Goal: Task Accomplishment & Management: Use online tool/utility

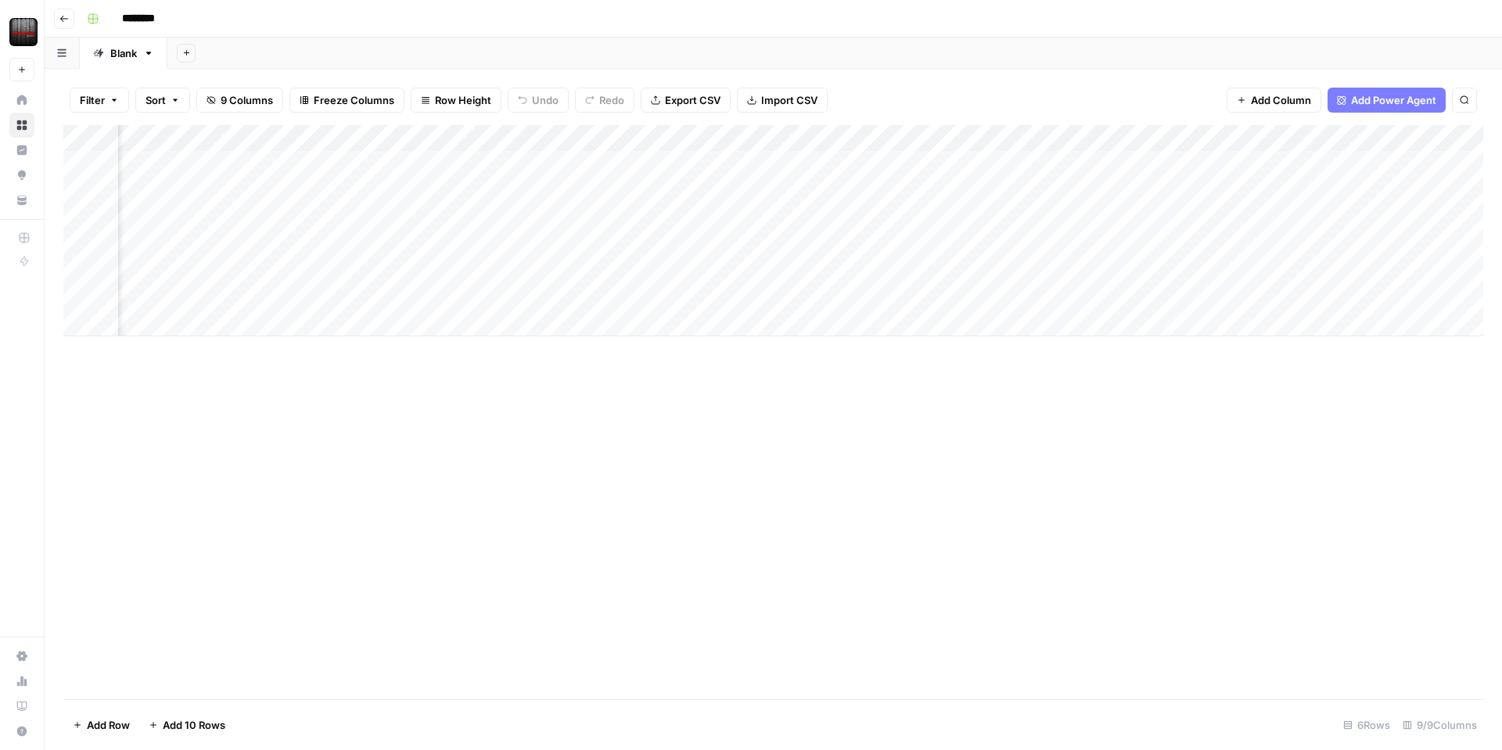
scroll to position [0, 297]
click at [1362, 137] on div "Add Column" at bounding box center [773, 230] width 1420 height 211
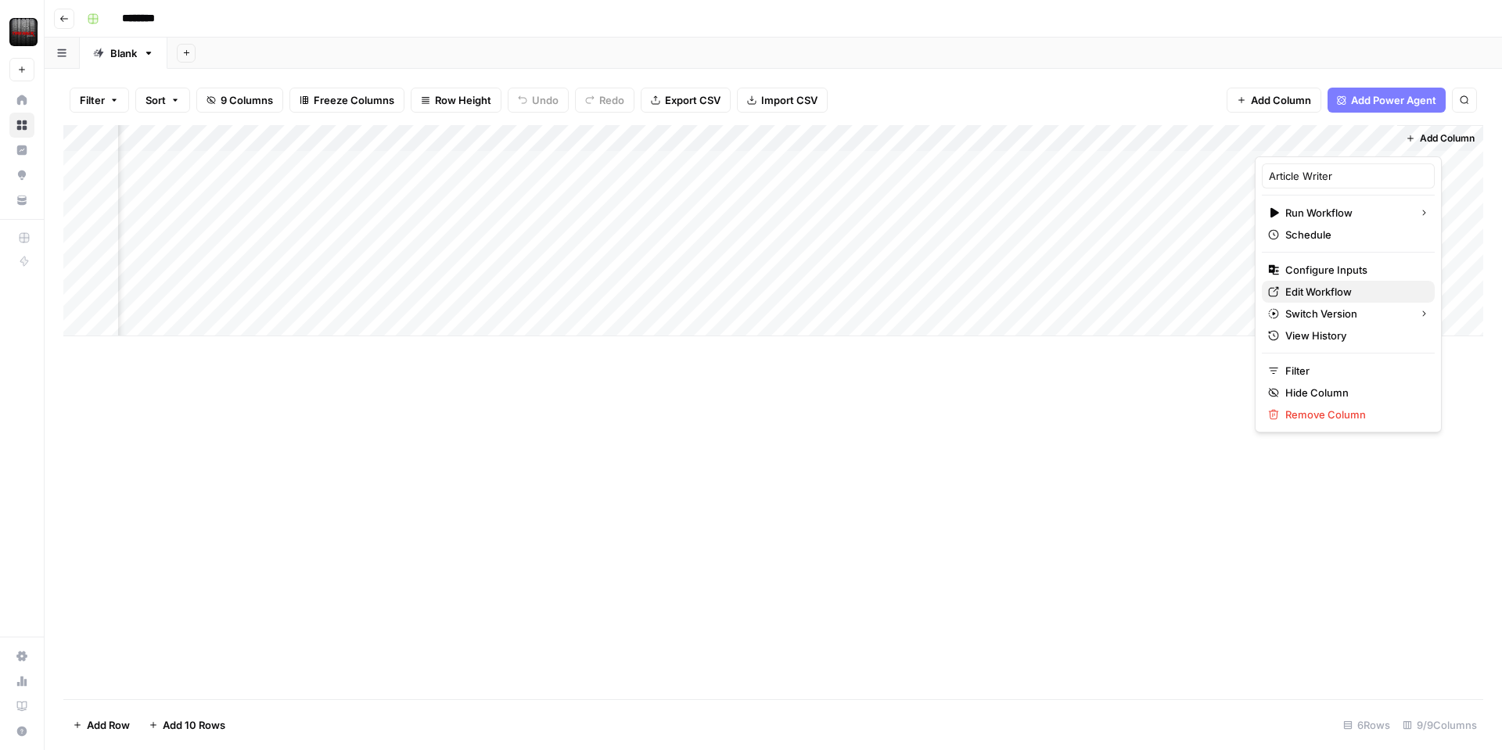
click at [1317, 290] on span "Edit Workflow" at bounding box center [1354, 292] width 137 height 16
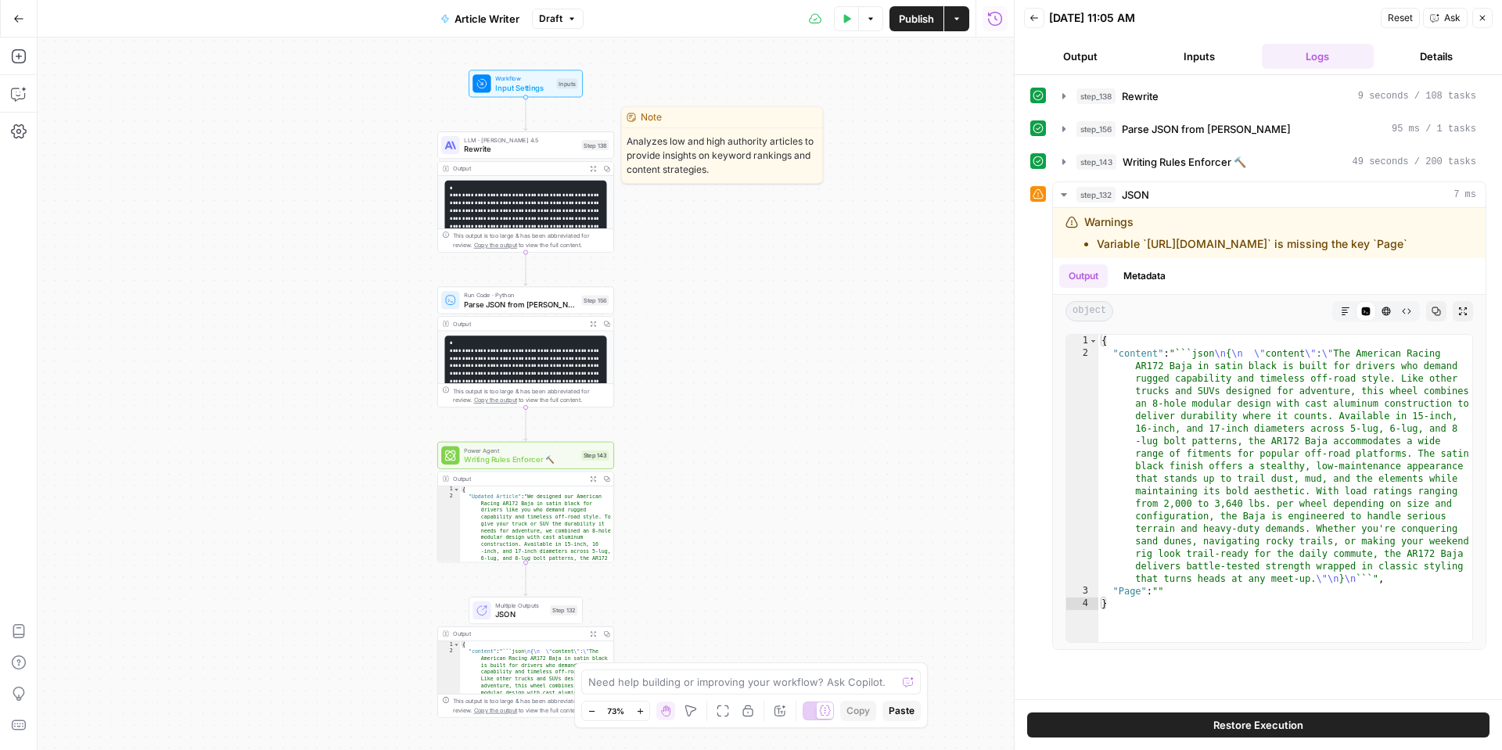
click at [541, 148] on span "Rewrite" at bounding box center [520, 149] width 113 height 12
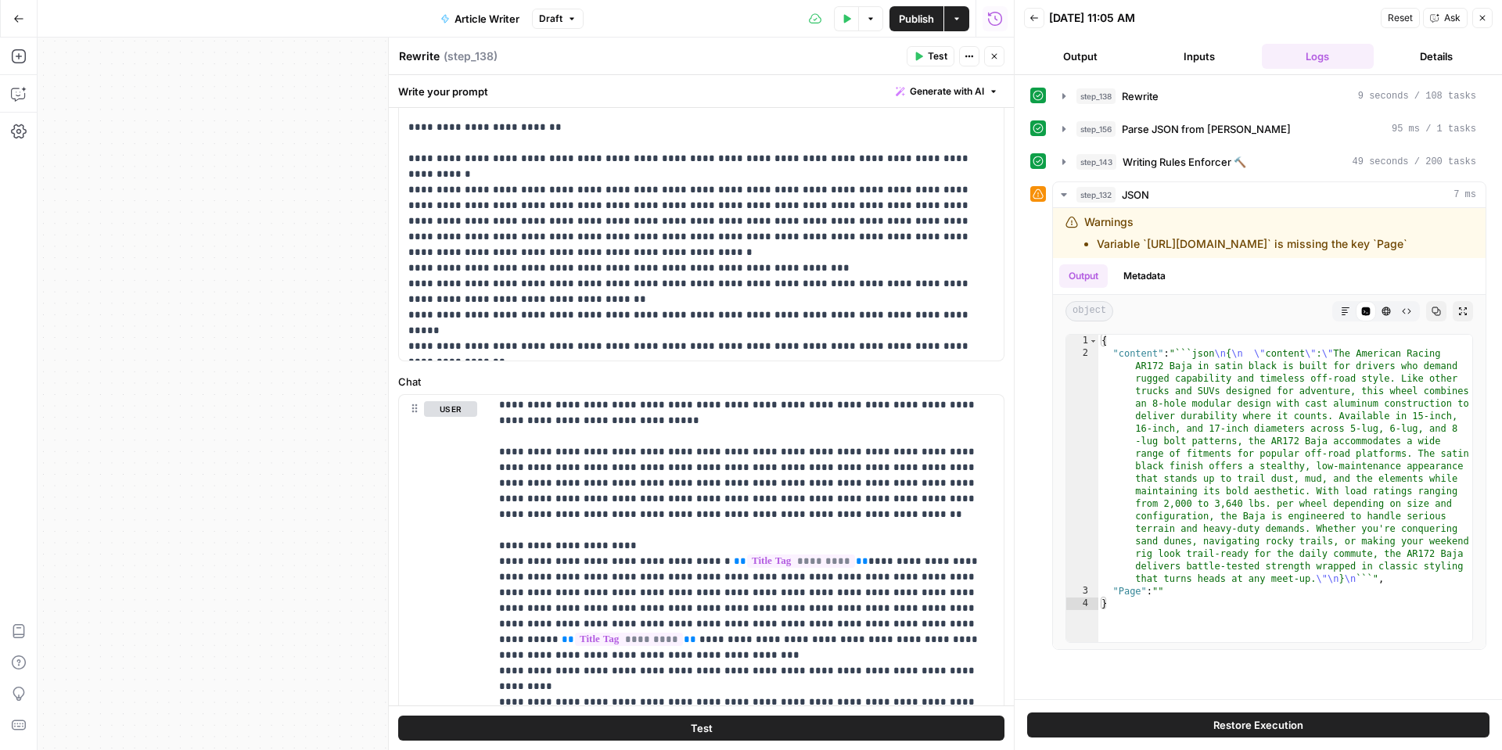
scroll to position [439, 0]
click at [1480, 26] on button "Close" at bounding box center [1483, 18] width 20 height 20
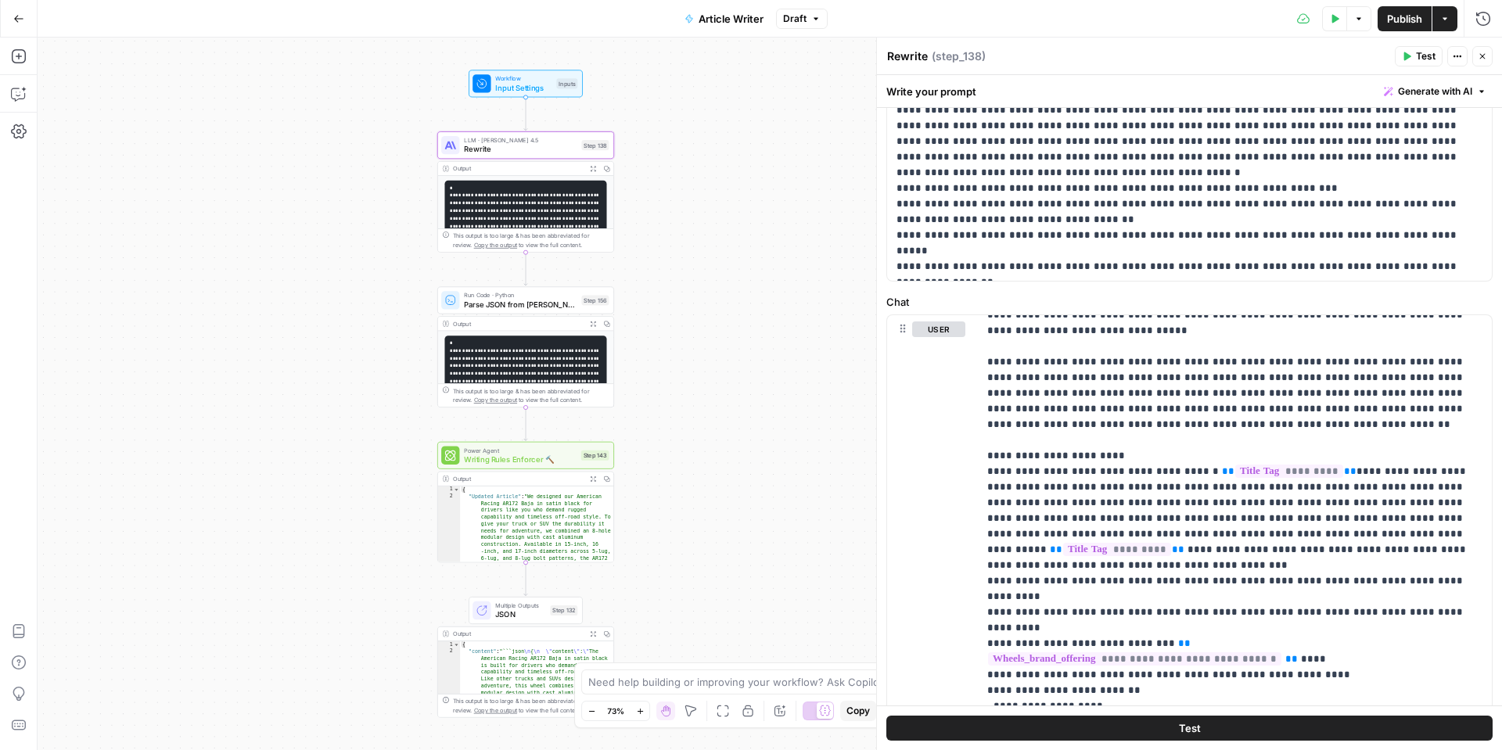
scroll to position [577, 0]
click at [1383, 487] on p "**********" at bounding box center [1234, 465] width 495 height 1440
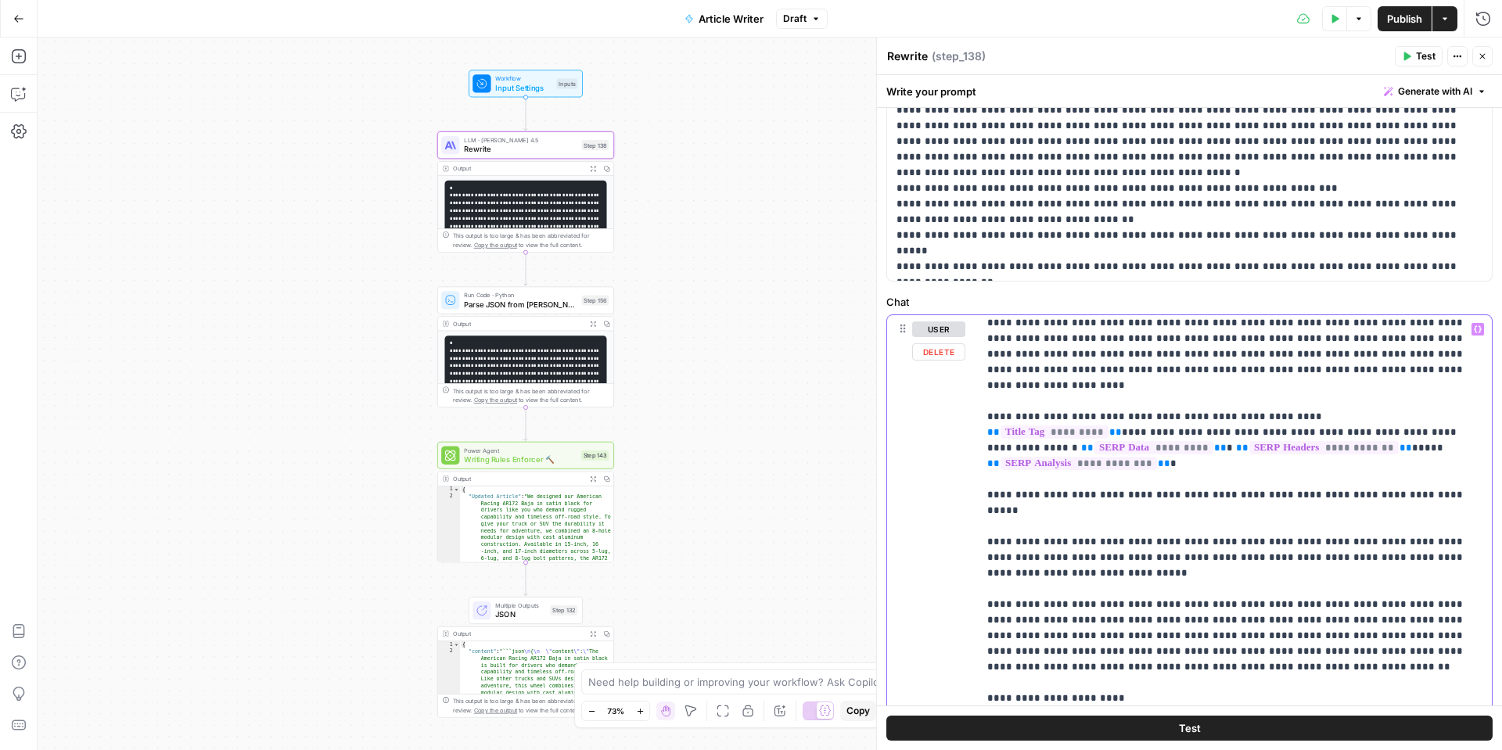
scroll to position [336, 0]
click at [1451, 459] on p "**********" at bounding box center [1234, 705] width 495 height 1440
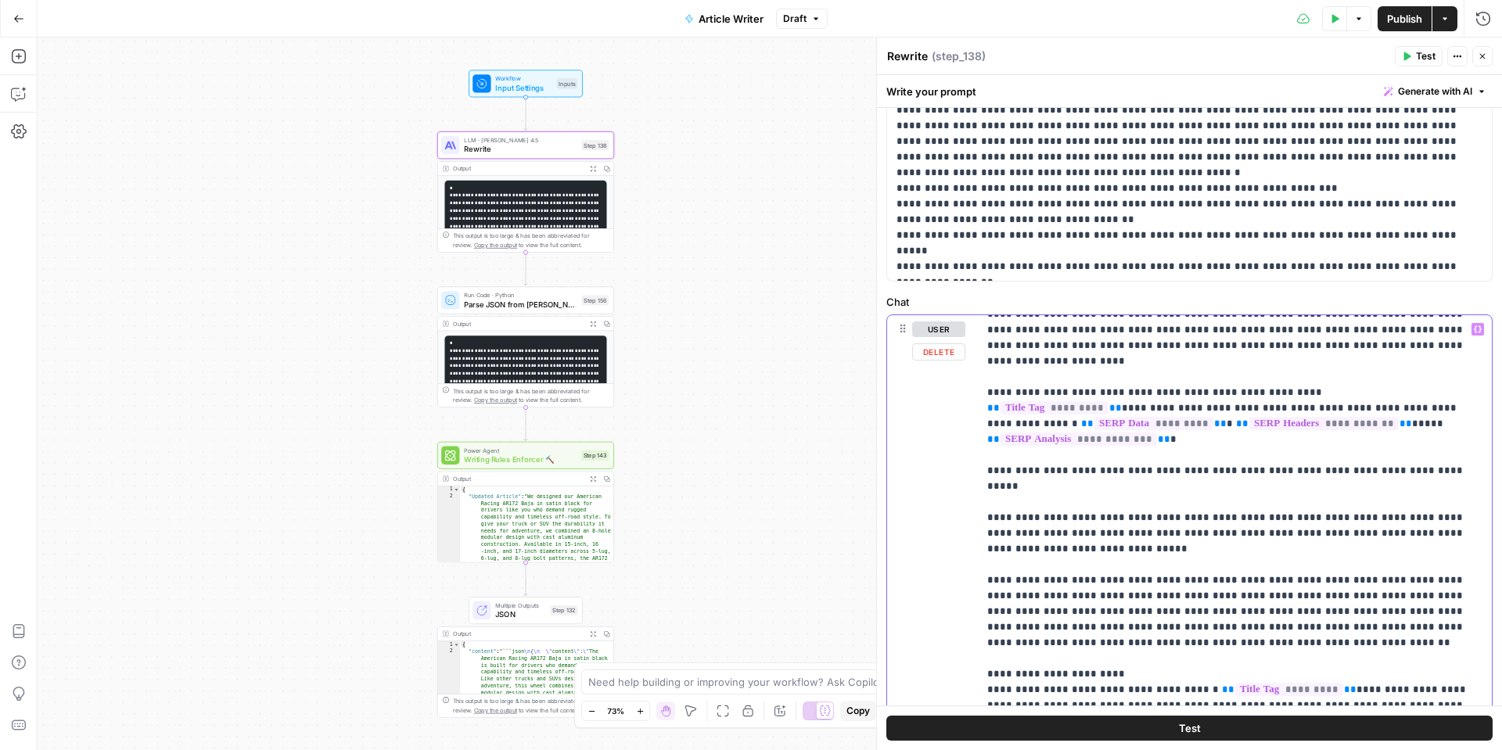
scroll to position [365, 0]
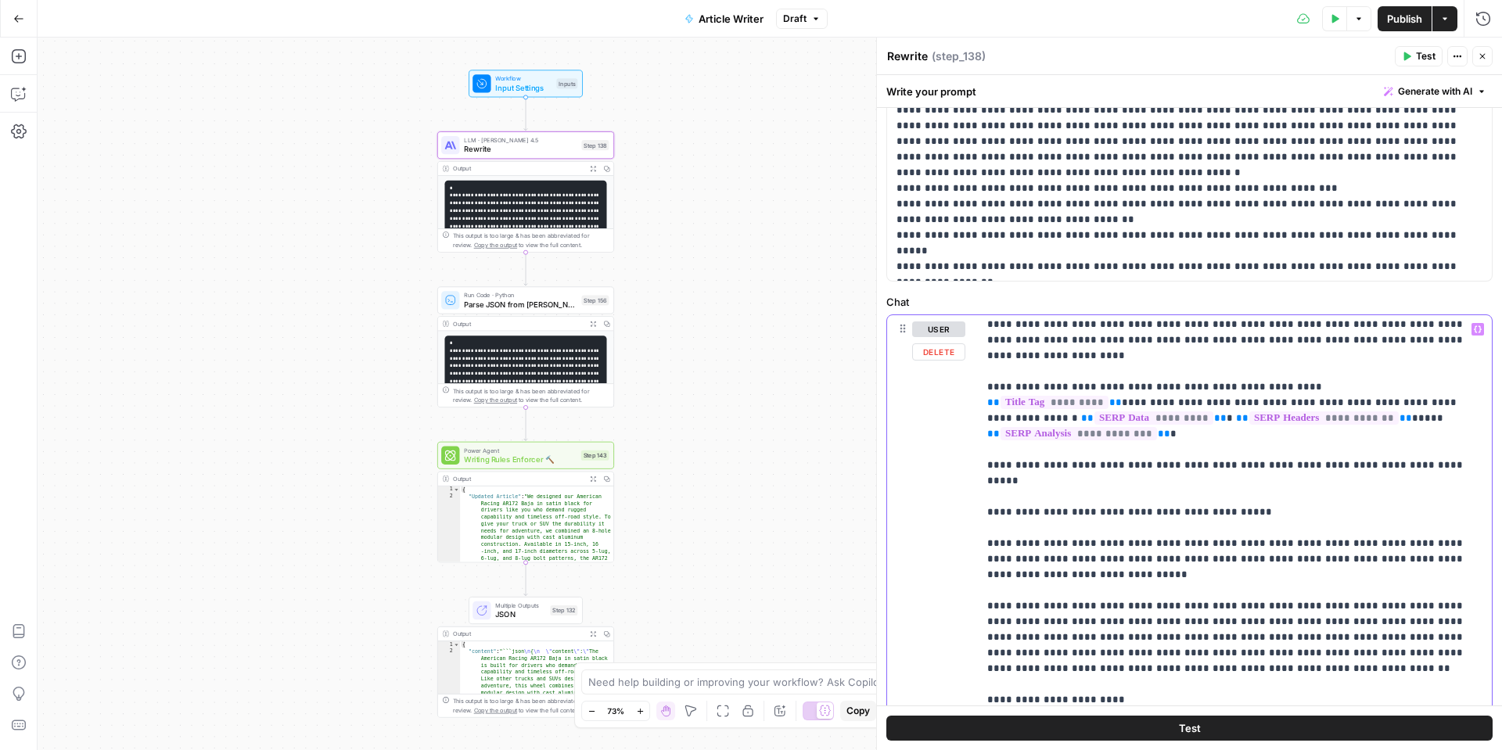
click at [1475, 330] on icon "button" at bounding box center [1478, 329] width 8 height 7
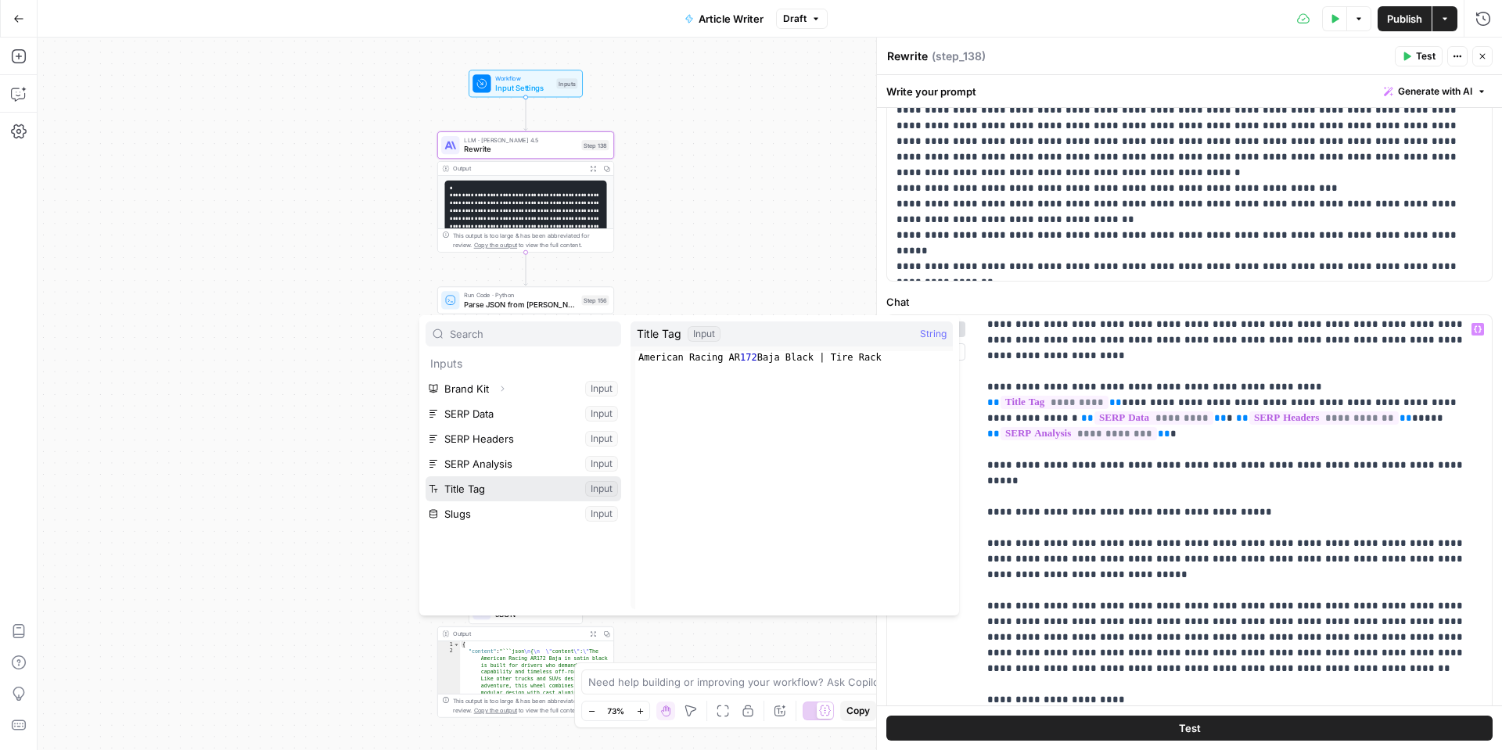
click at [510, 487] on button "Select variable Title Tag" at bounding box center [524, 489] width 196 height 25
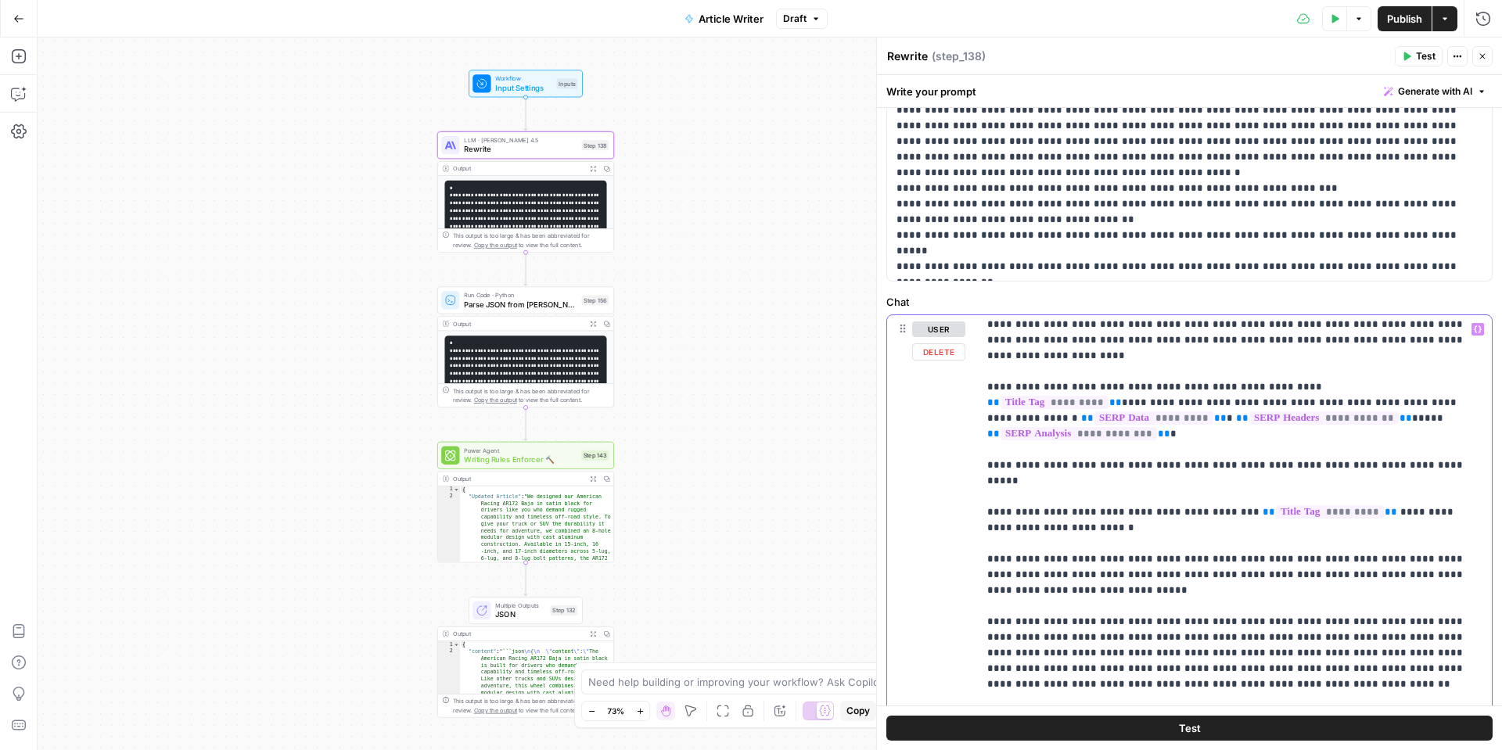
click at [1475, 331] on icon "button" at bounding box center [1478, 329] width 8 height 7
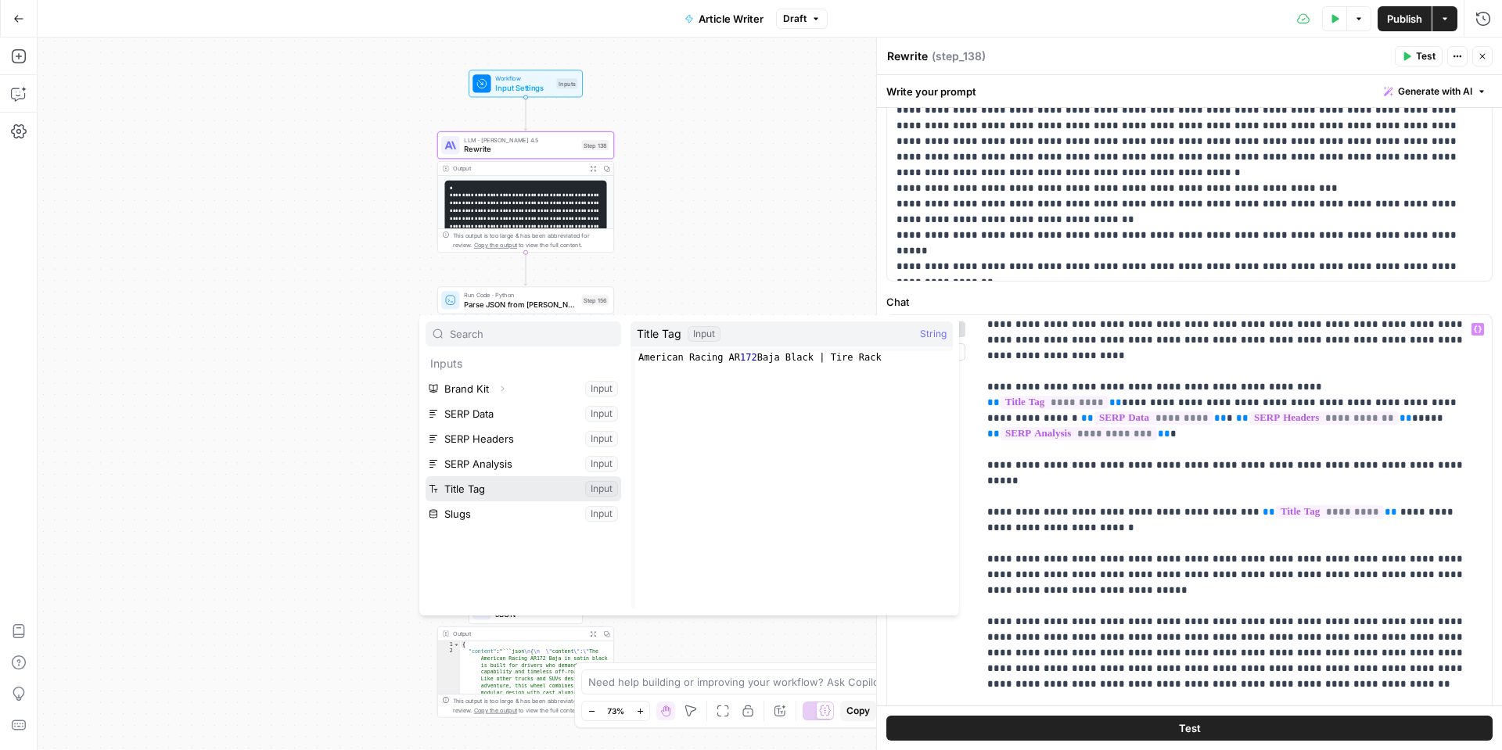
click at [486, 484] on button "Select variable Title Tag" at bounding box center [524, 489] width 196 height 25
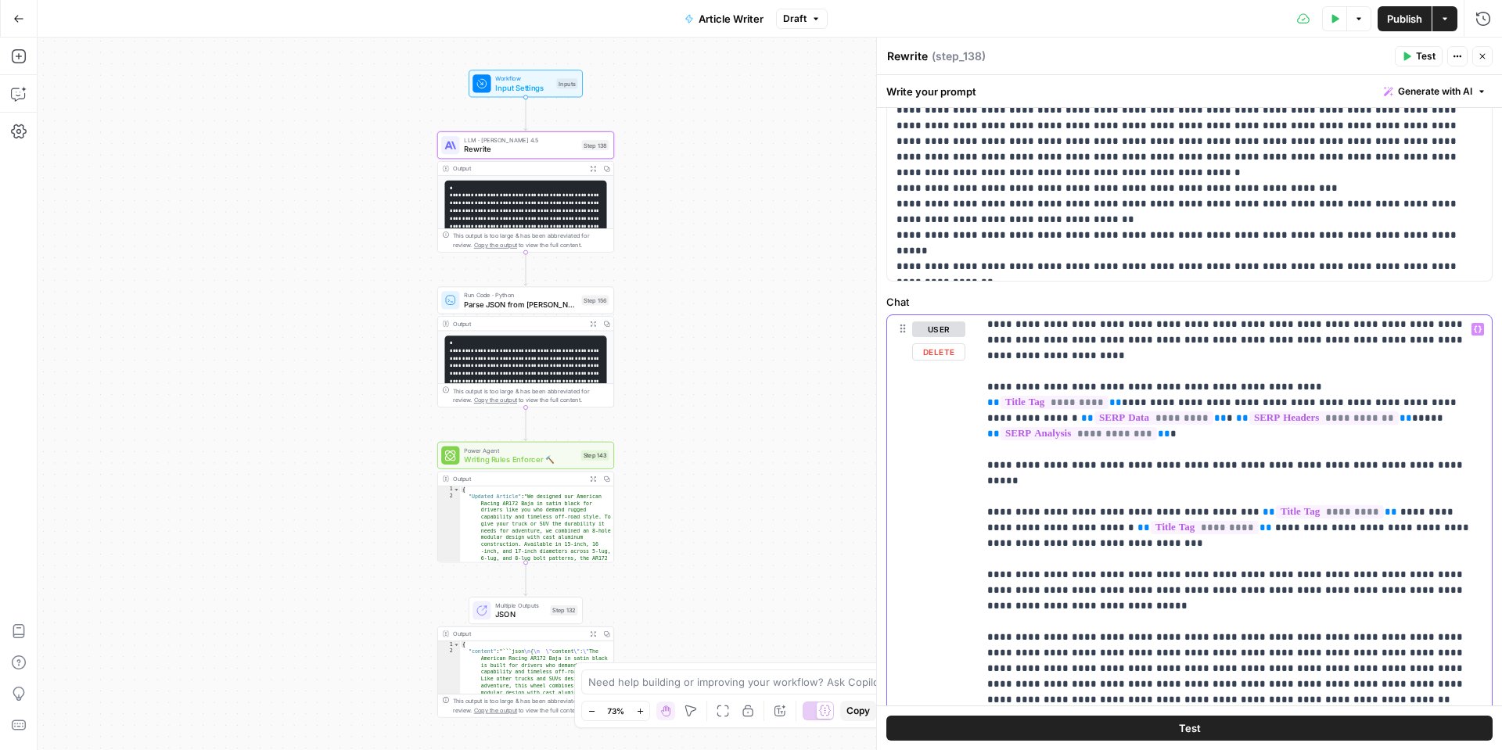
click at [1038, 526] on p "**********" at bounding box center [1234, 708] width 495 height 1502
click at [1005, 498] on p "**********" at bounding box center [1234, 708] width 495 height 1502
click at [1008, 496] on p "**********" at bounding box center [1234, 708] width 495 height 1502
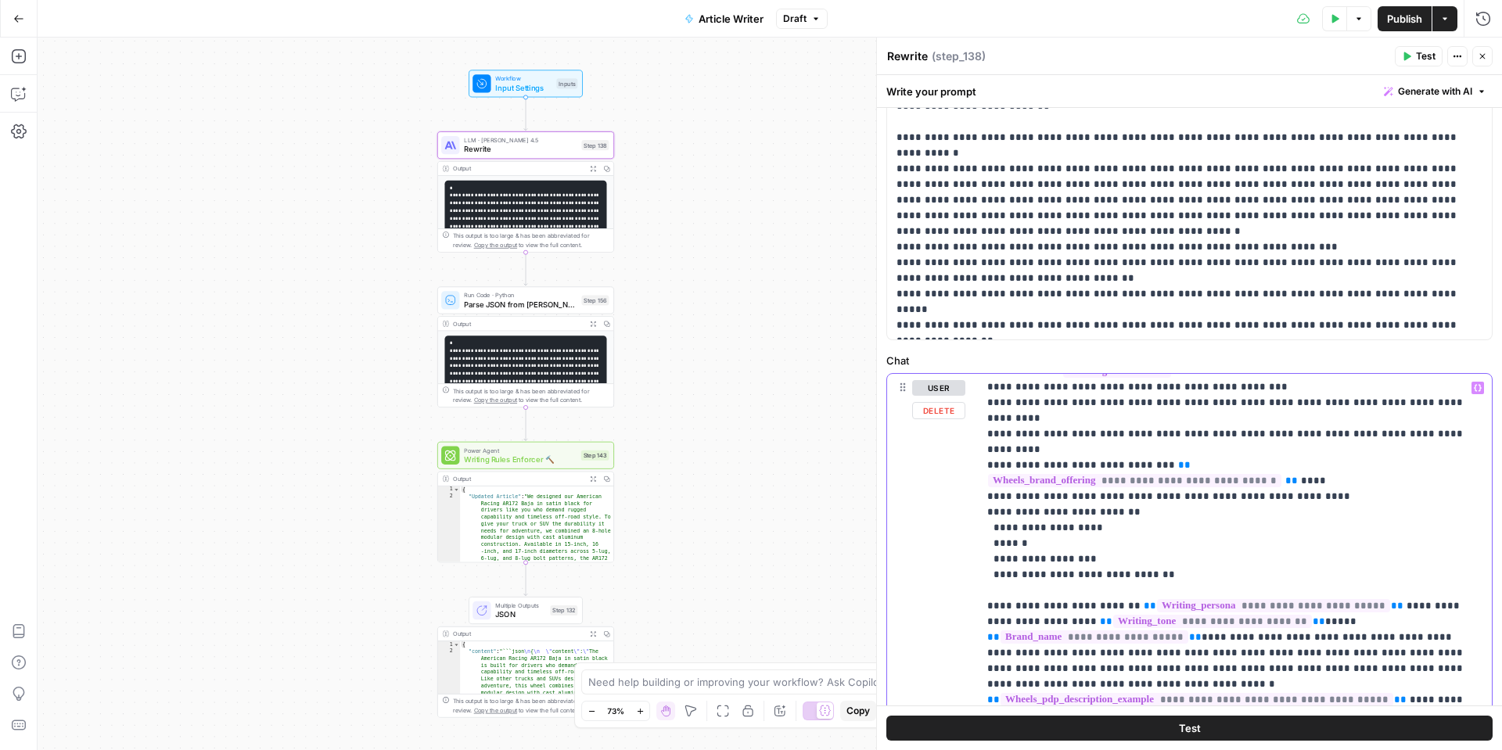
scroll to position [462, 0]
click at [1178, 462] on p "**********" at bounding box center [1234, 252] width 495 height 1502
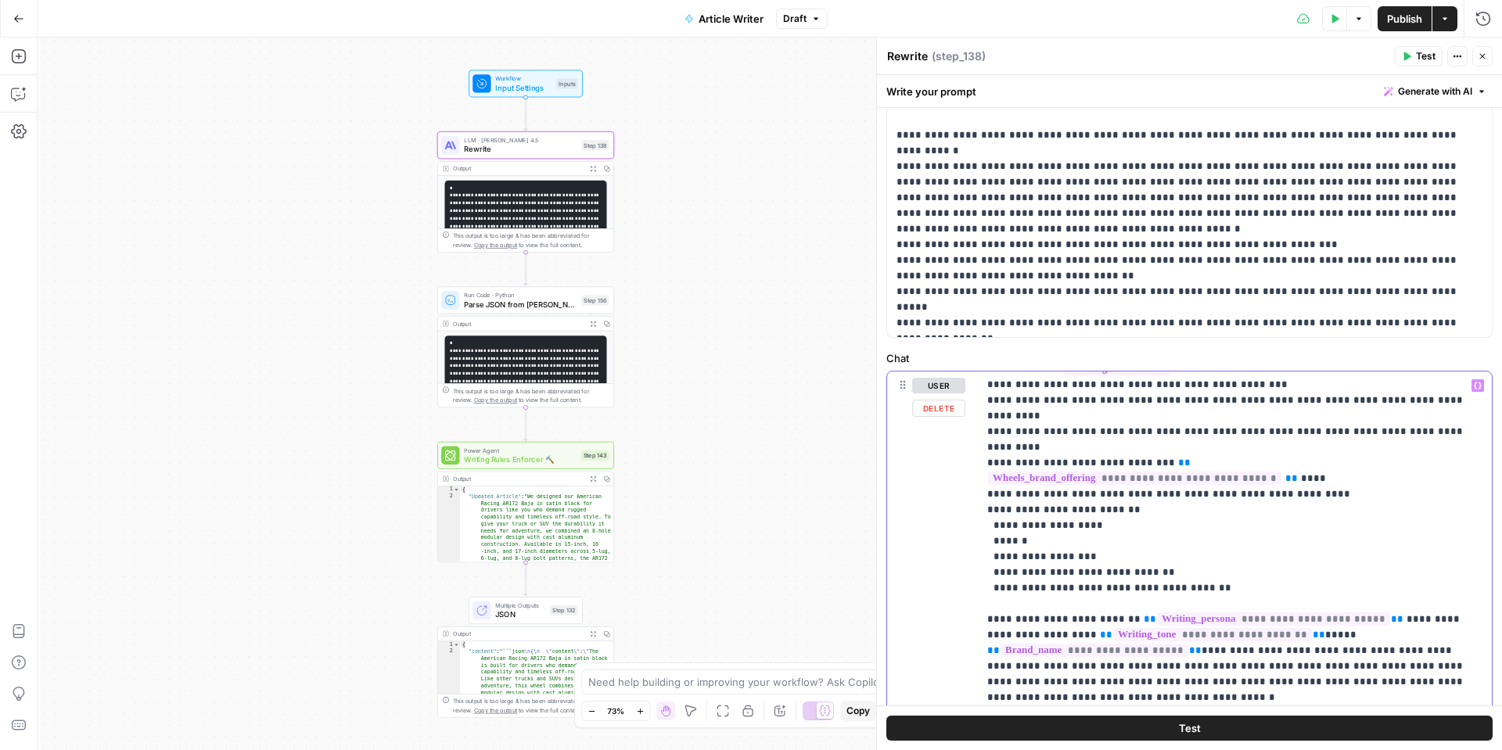
click at [1077, 481] on p "**********" at bounding box center [1234, 260] width 495 height 1518
click at [1068, 481] on p "**********" at bounding box center [1234, 260] width 495 height 1518
click at [1481, 52] on icon "button" at bounding box center [1482, 56] width 9 height 9
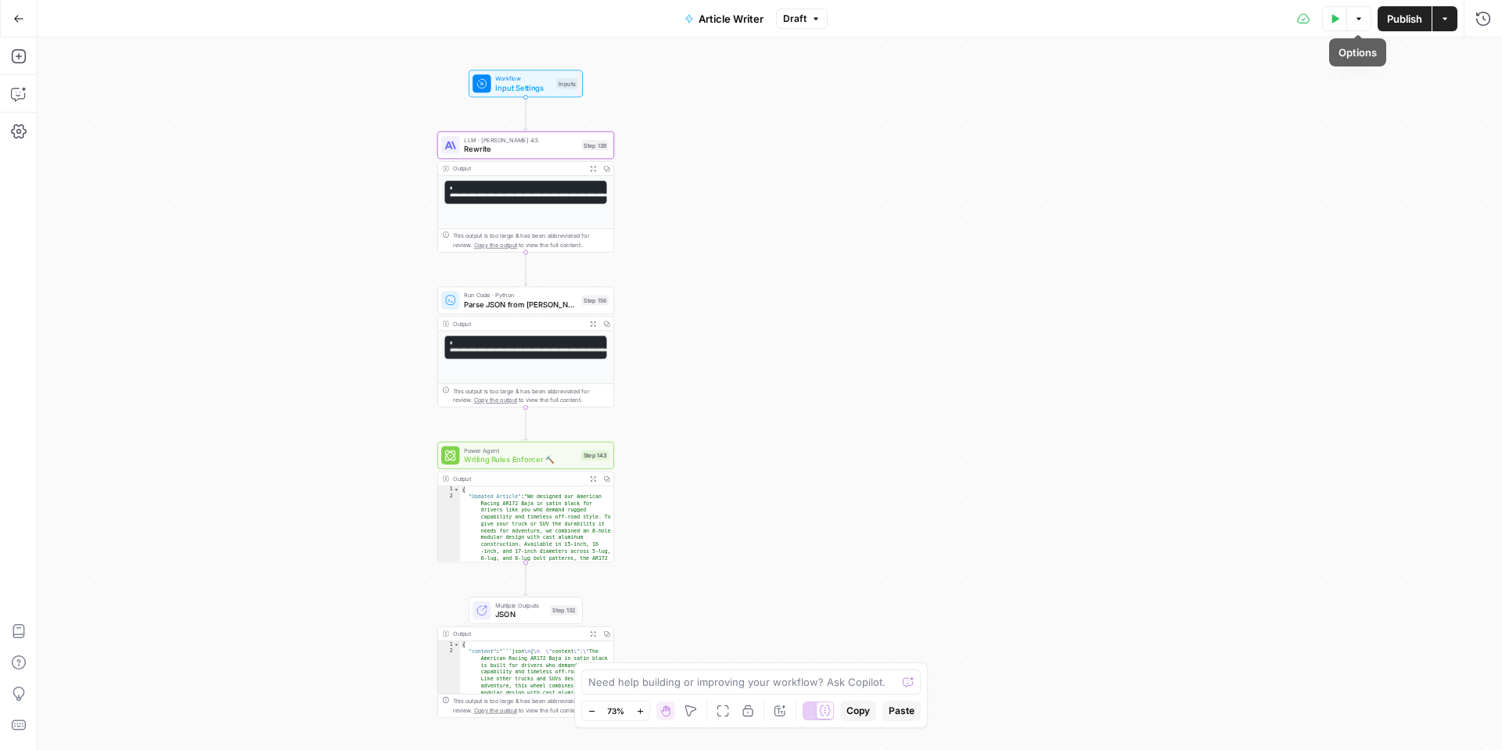
click at [1332, 24] on button "Test Data" at bounding box center [1334, 18] width 25 height 25
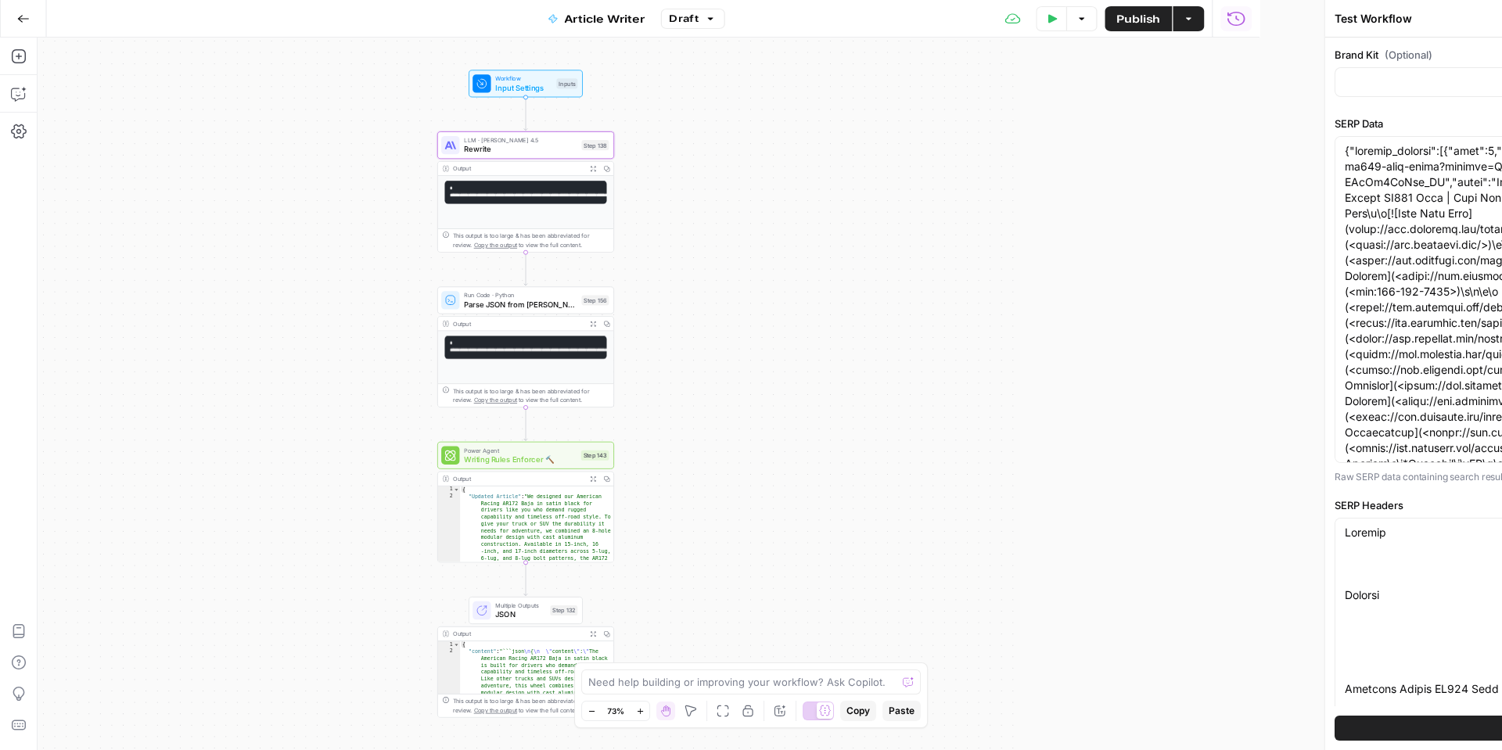
type input "Wheels_Approved Link List"
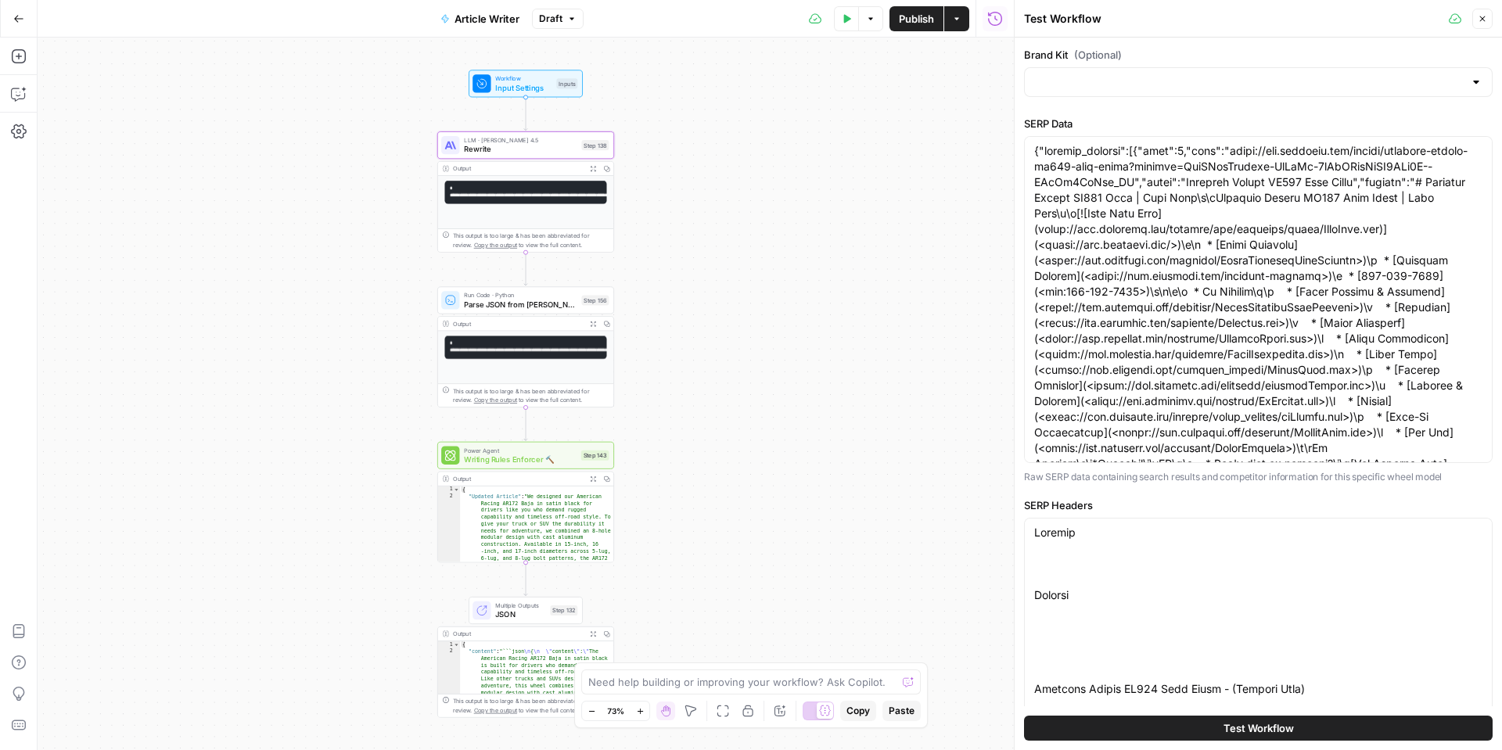
type input "Tire Rack"
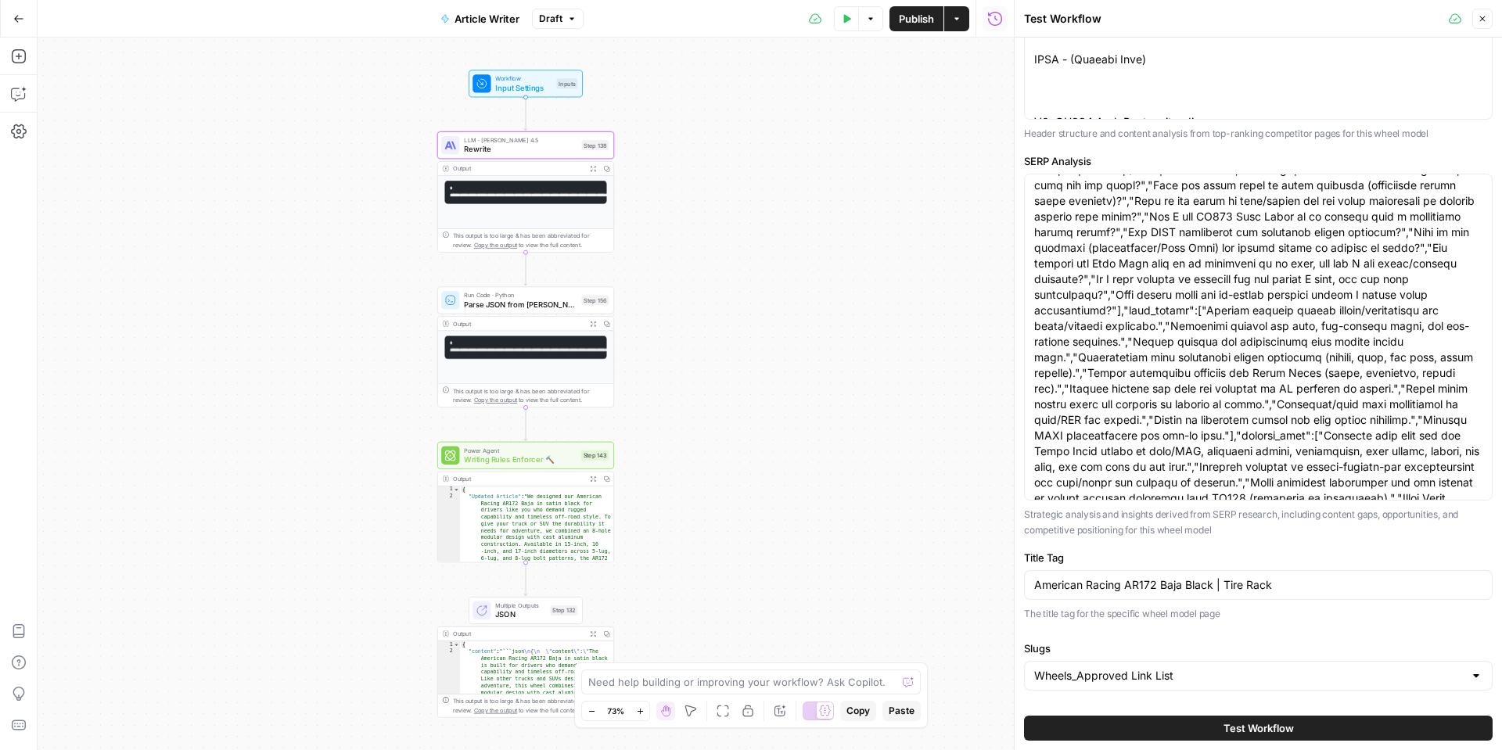
scroll to position [303, 0]
click at [1282, 588] on input "American Racing AR172 Baja Black | Tire Rack" at bounding box center [1258, 585] width 448 height 16
click at [1063, 724] on button "Test Workflow" at bounding box center [1258, 728] width 469 height 25
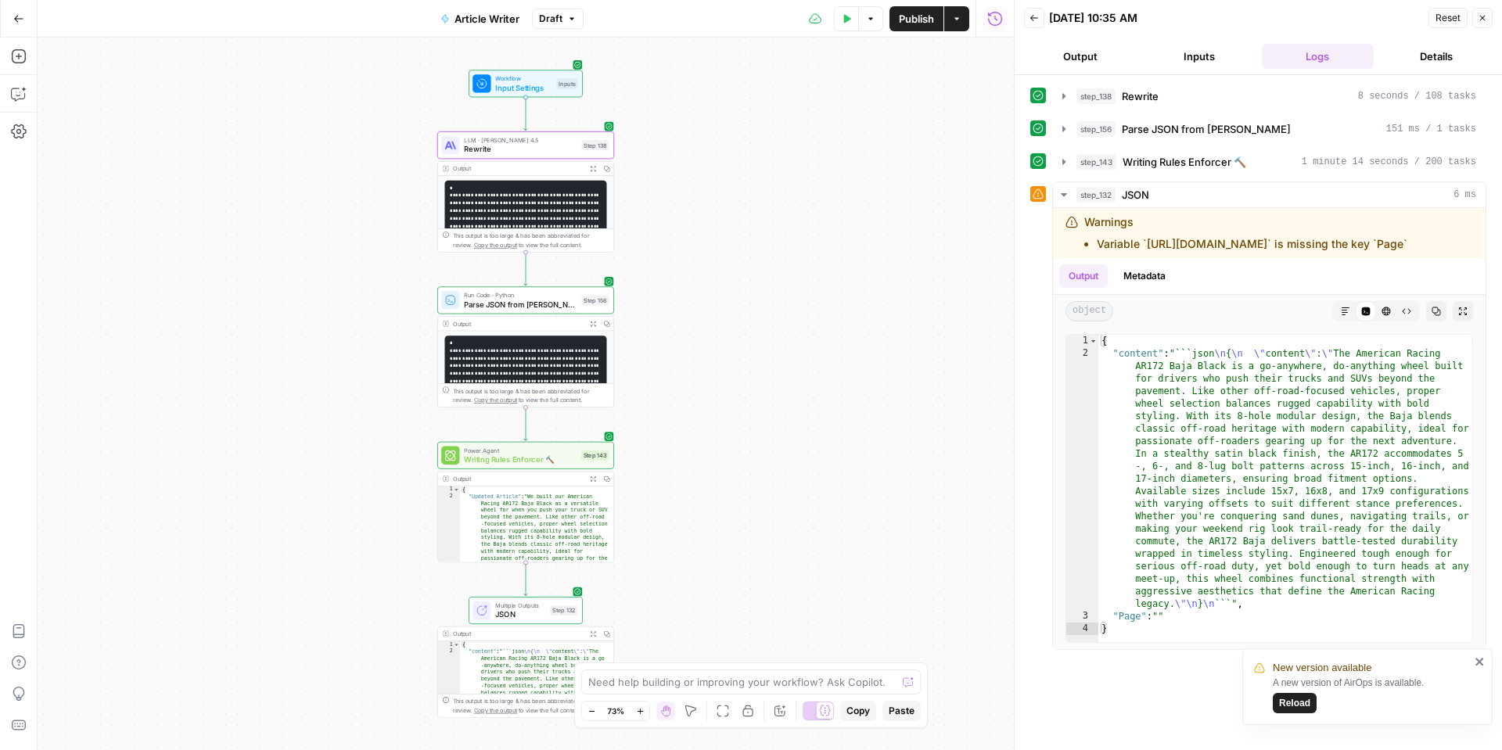
click at [1294, 698] on span "Reload" at bounding box center [1294, 703] width 31 height 14
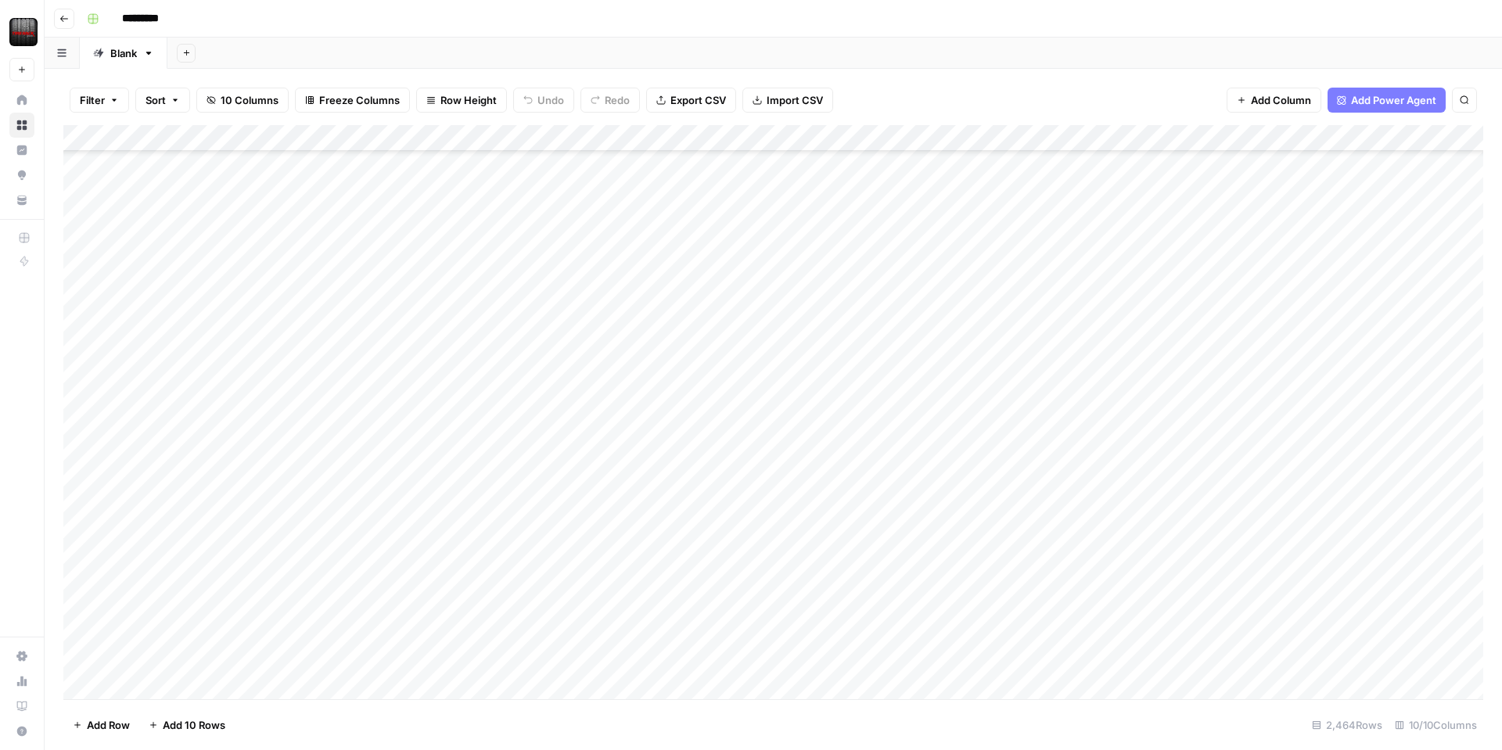
scroll to position [2149, 0]
drag, startPoint x: 997, startPoint y: 137, endPoint x: 1172, endPoint y: 155, distance: 176.2
click at [1172, 155] on div "Add Column" at bounding box center [773, 412] width 1420 height 574
drag, startPoint x: 1176, startPoint y: 134, endPoint x: 1289, endPoint y: 131, distance: 112.7
click at [1289, 131] on div "Add Column" at bounding box center [773, 412] width 1420 height 574
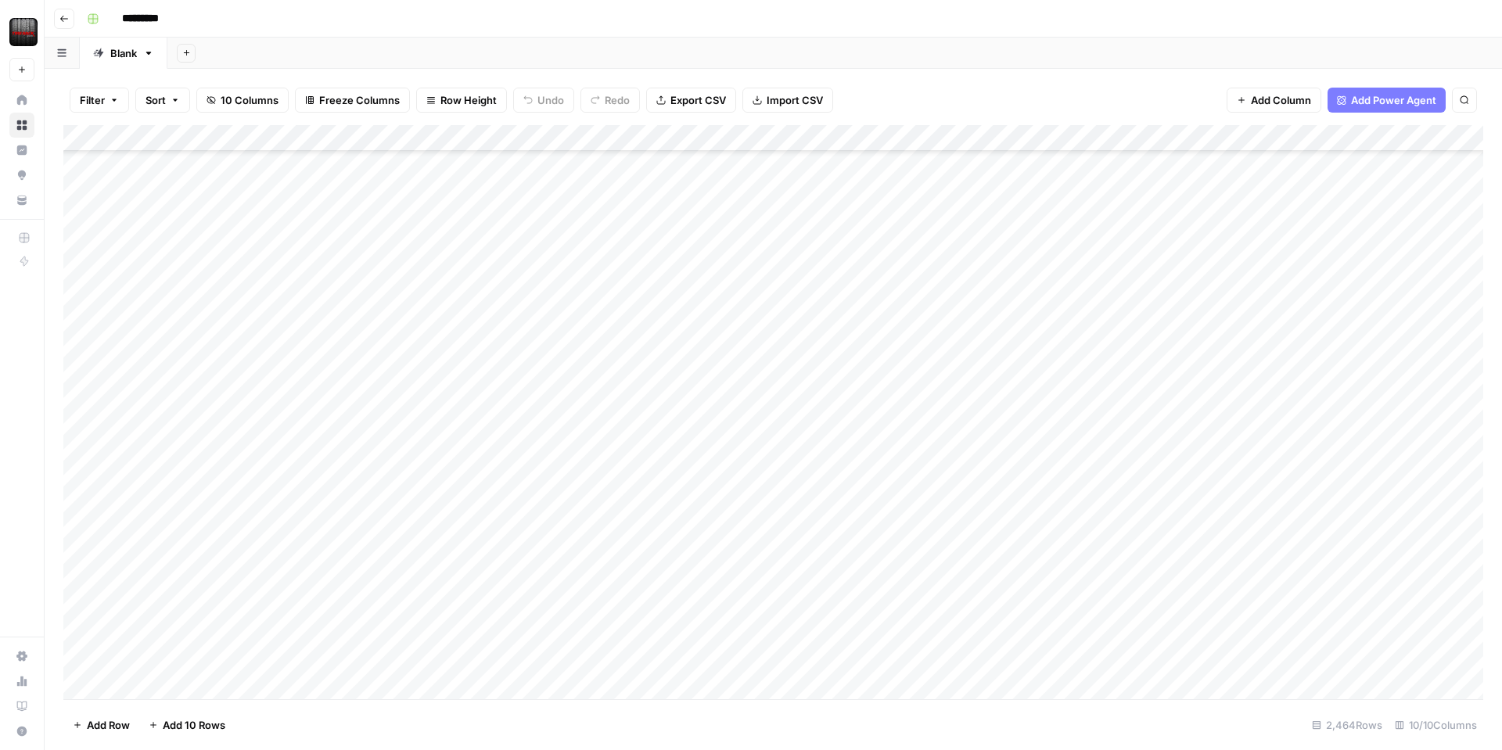
scroll to position [14594, 0]
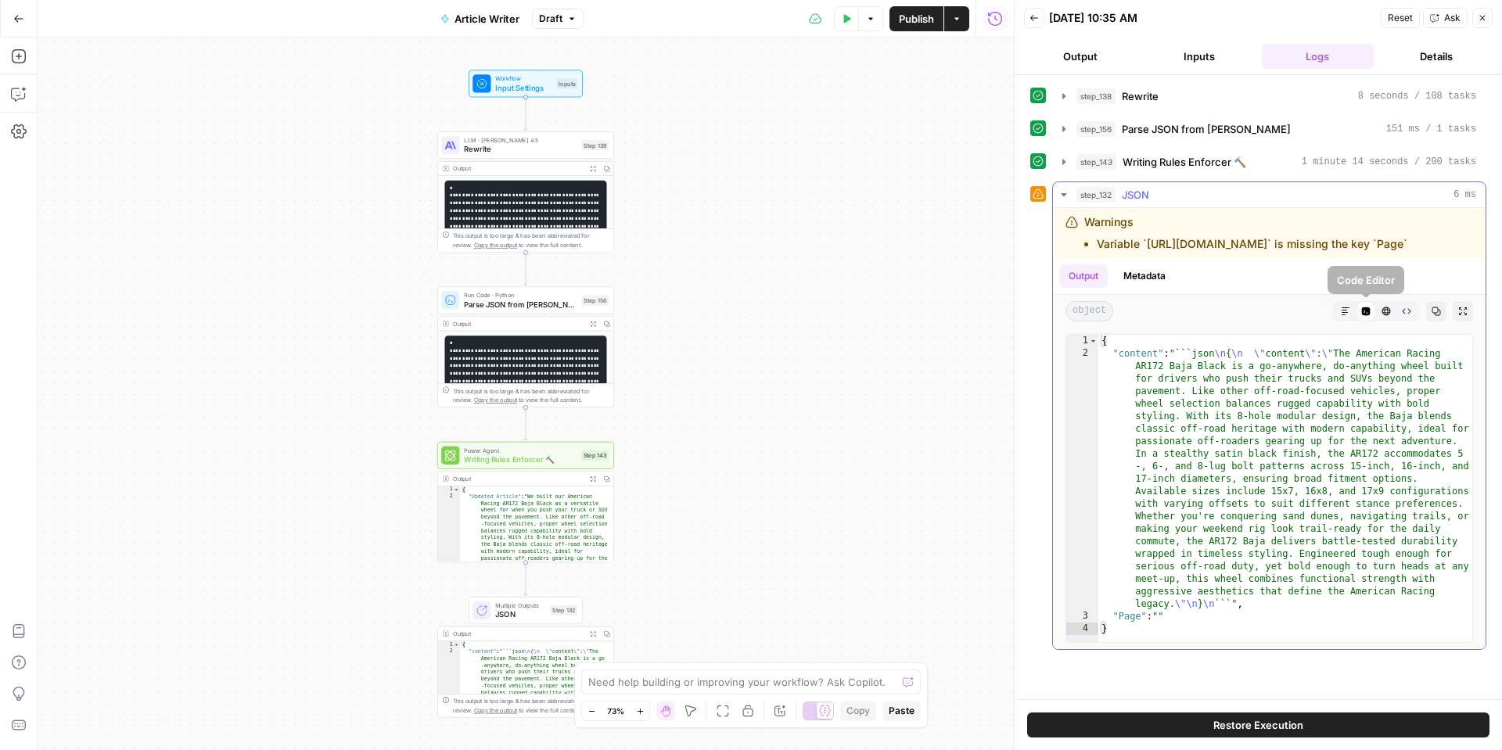
click at [1336, 312] on button "Markdown" at bounding box center [1346, 311] width 20 height 20
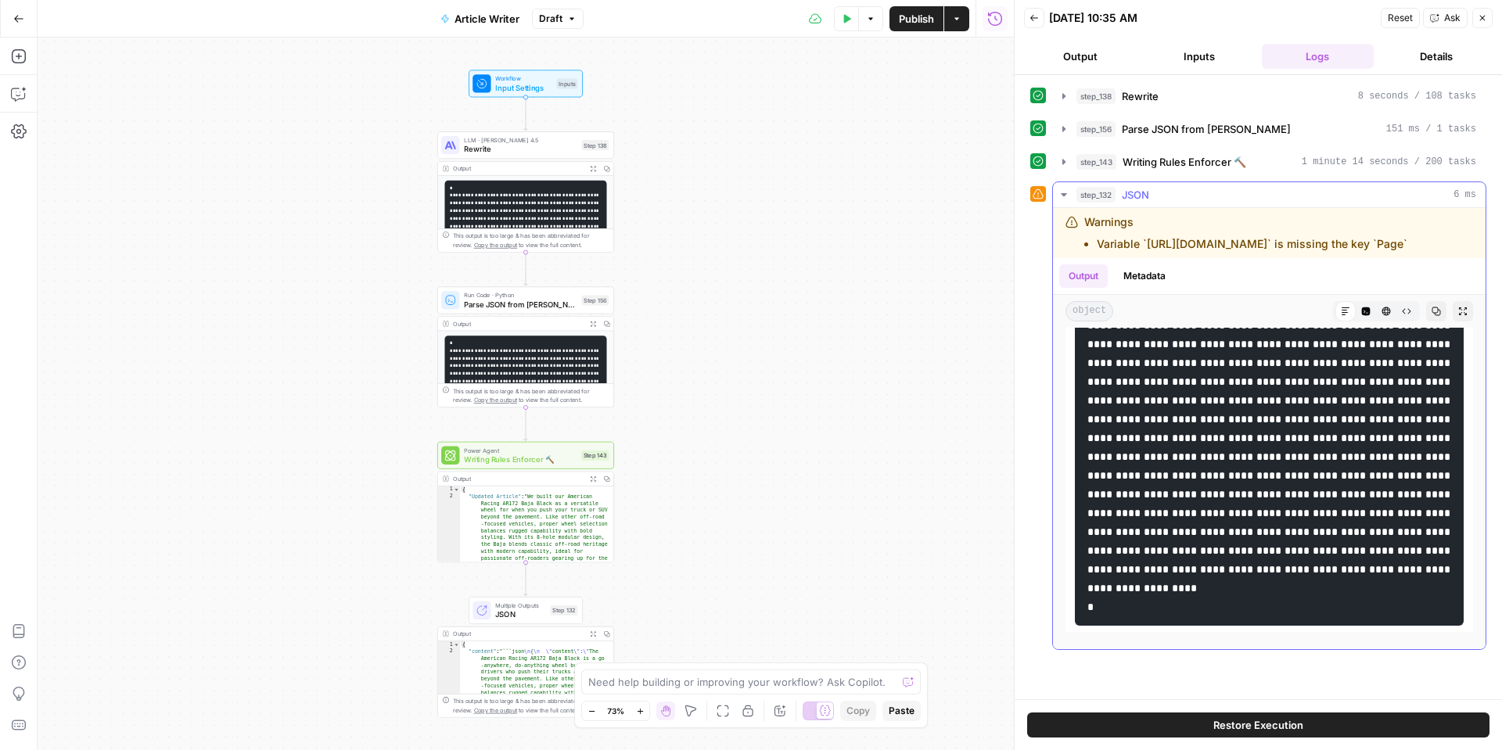
scroll to position [25, 0]
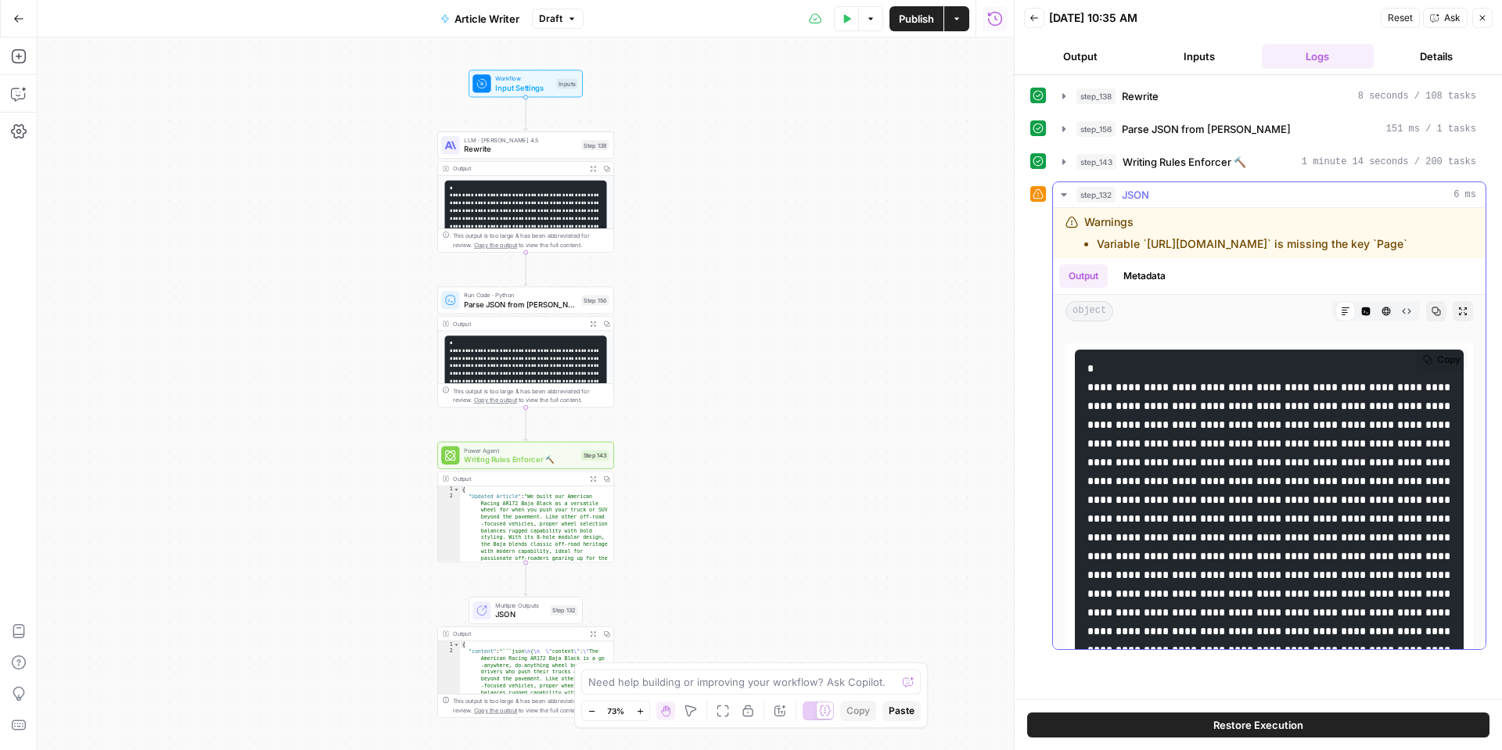
drag, startPoint x: 1416, startPoint y: 506, endPoint x: 1182, endPoint y: 389, distance: 262.5
click at [1182, 389] on code at bounding box center [1271, 547] width 366 height 368
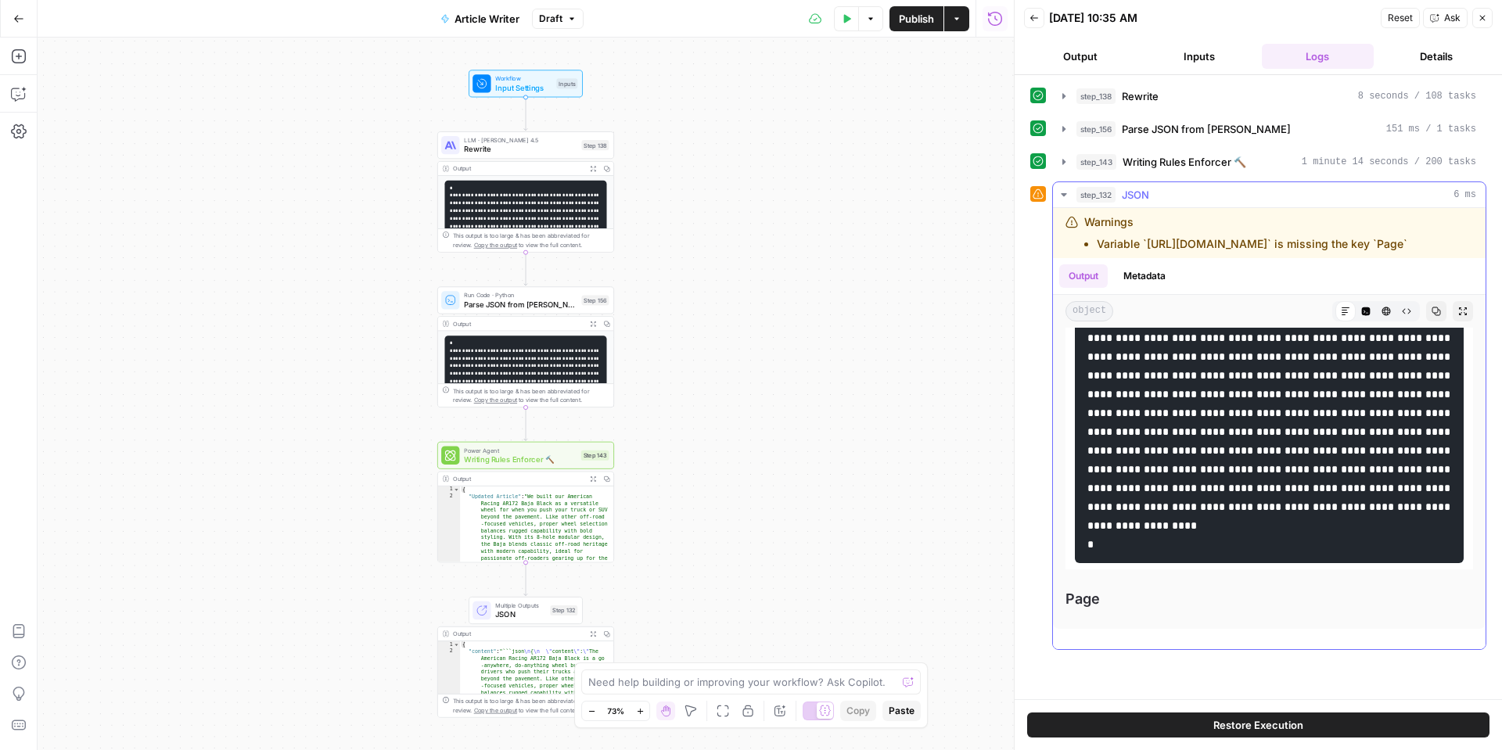
scroll to position [0, 0]
